Goal: Use online tool/utility: Utilize a website feature to perform a specific function

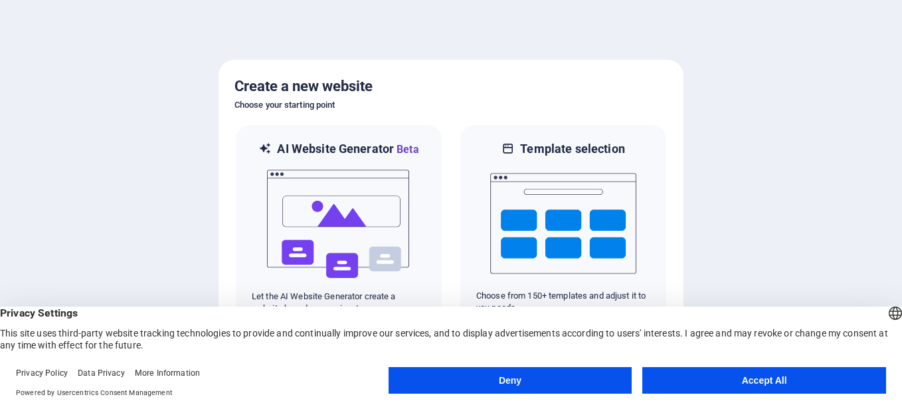
click at [732, 376] on button "Accept All" at bounding box center [764, 380] width 244 height 27
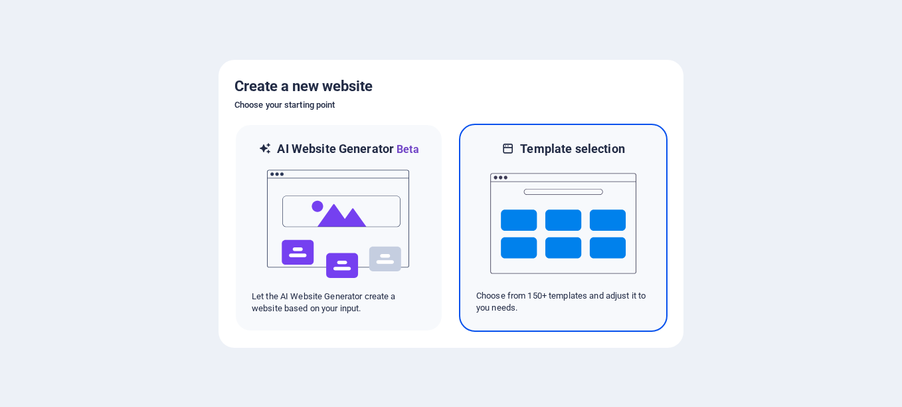
click at [541, 196] on img at bounding box center [563, 223] width 146 height 133
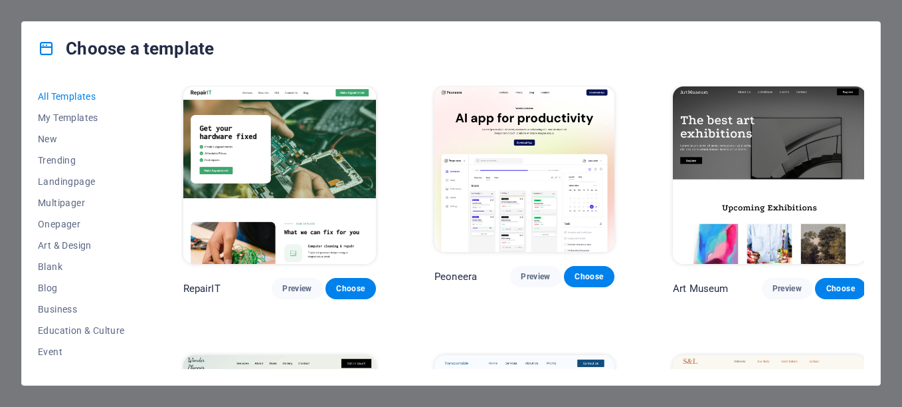
scroll to position [266, 0]
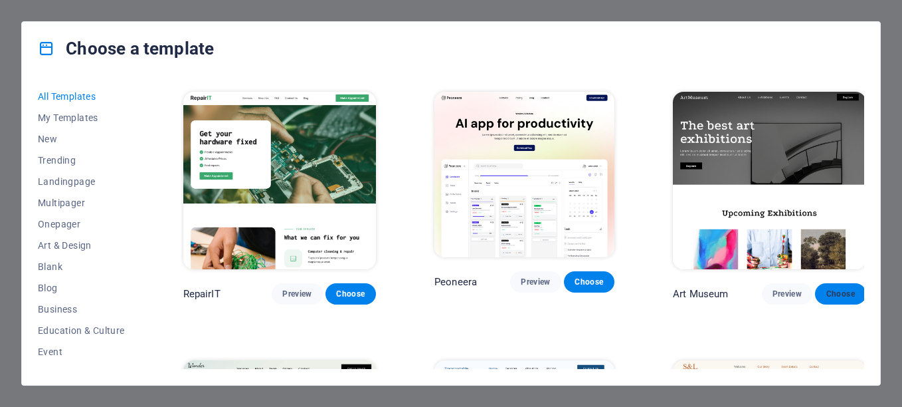
click at [837, 288] on span "Choose" at bounding box center [840, 293] width 29 height 11
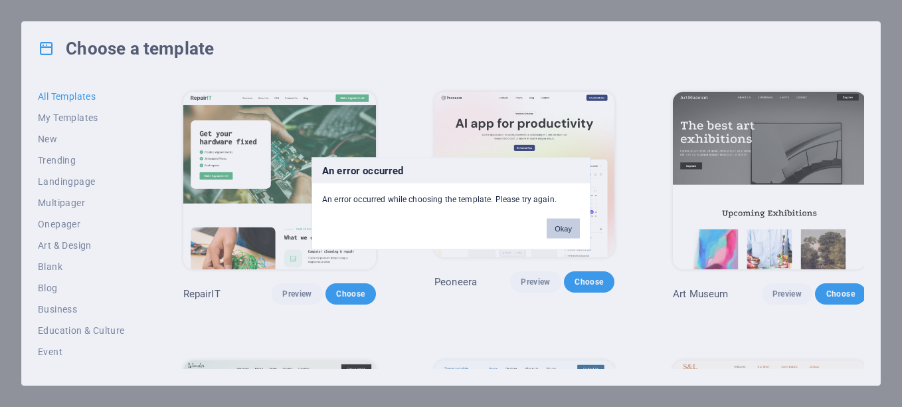
click at [570, 229] on button "Okay" at bounding box center [563, 229] width 33 height 20
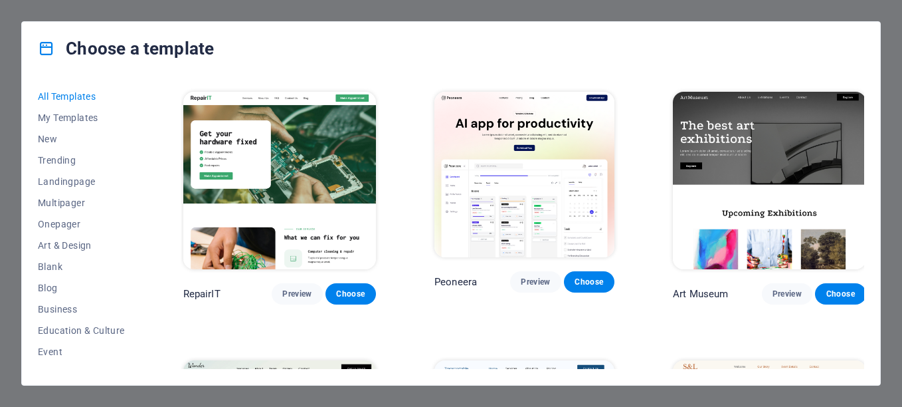
click at [799, 188] on img at bounding box center [769, 181] width 193 height 178
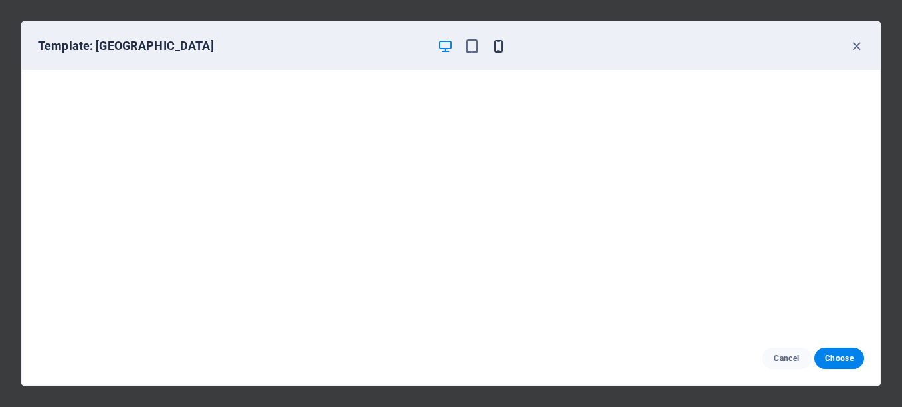
click at [498, 46] on icon "button" at bounding box center [498, 46] width 15 height 15
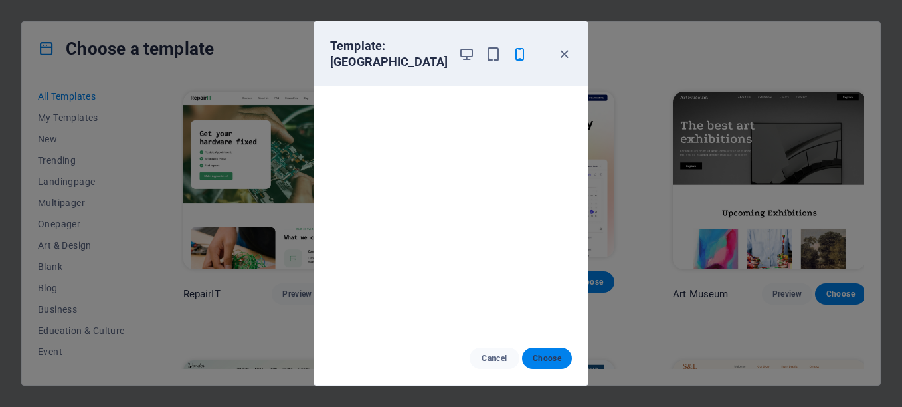
click at [548, 362] on span "Choose" at bounding box center [547, 358] width 29 height 11
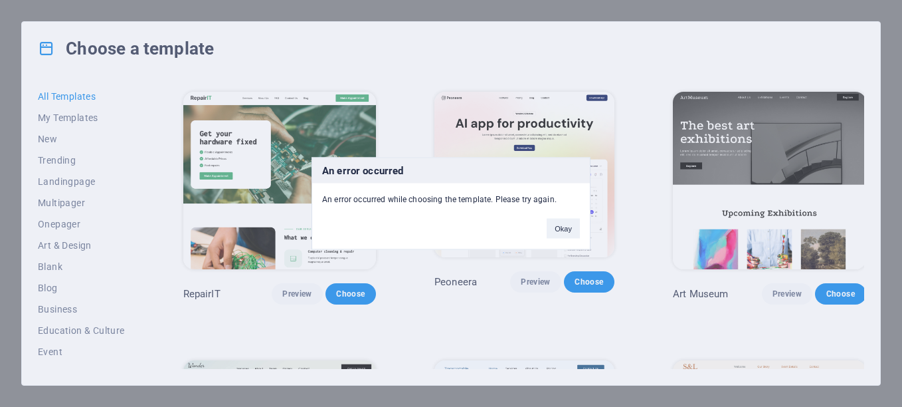
click at [350, 197] on div "An error occurred while choosing the template. Please try again." at bounding box center [451, 194] width 278 height 22
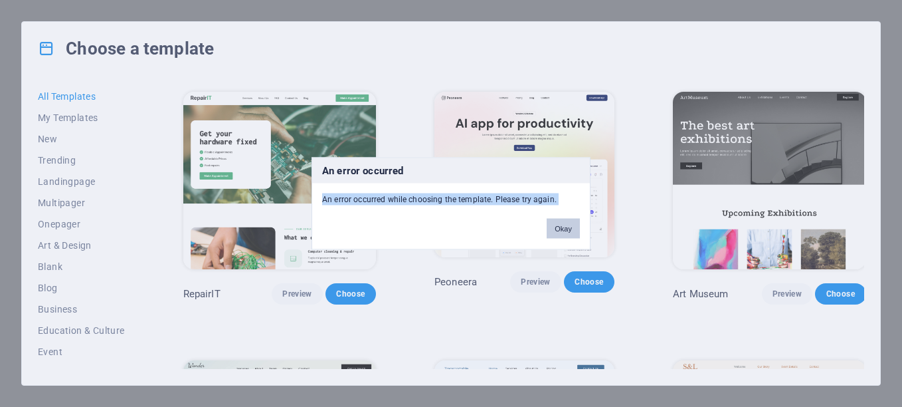
click at [567, 225] on button "Okay" at bounding box center [563, 229] width 33 height 20
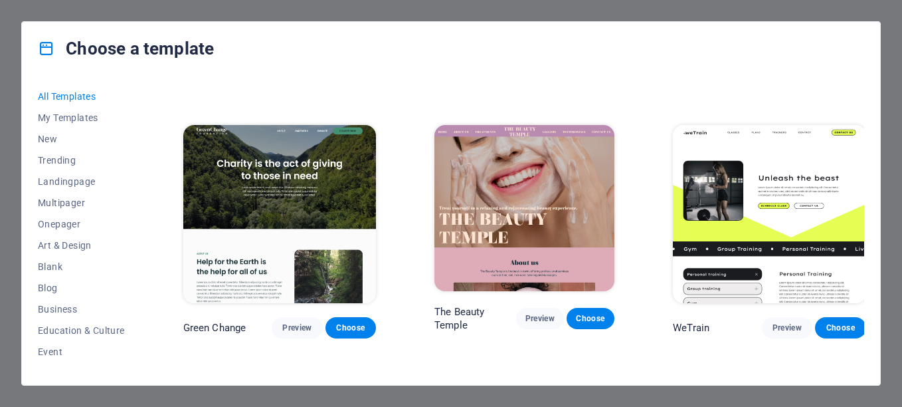
scroll to position [1594, 0]
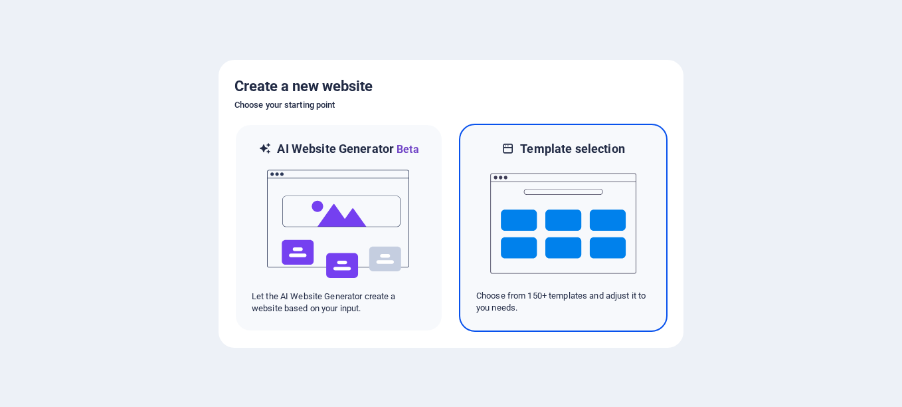
click at [547, 235] on img at bounding box center [563, 223] width 146 height 133
